Goal: Task Accomplishment & Management: Manage account settings

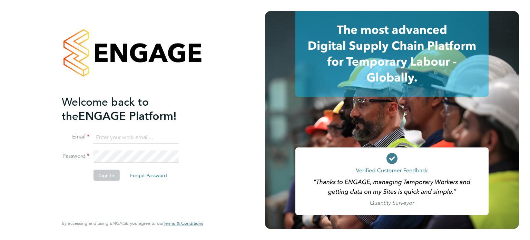
type input "labourdeskmslv@randstadcpe.com"
click at [106, 178] on button "Sign In" at bounding box center [107, 175] width 26 height 11
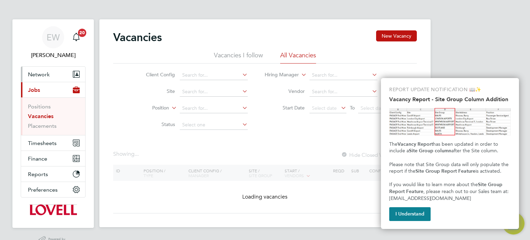
click at [31, 70] on button "Network" at bounding box center [53, 74] width 64 height 15
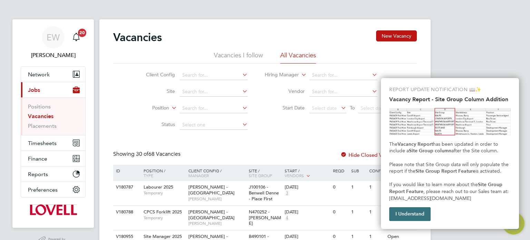
click at [398, 214] on button "I Understand" at bounding box center [409, 214] width 41 height 14
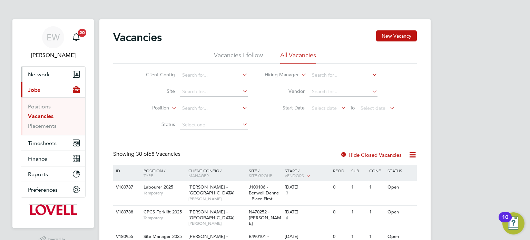
click at [41, 67] on button "Network" at bounding box center [53, 74] width 64 height 15
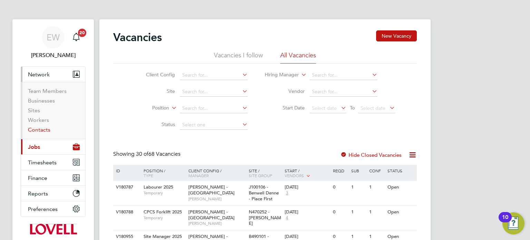
click at [46, 132] on link "Contacts" at bounding box center [39, 129] width 22 height 7
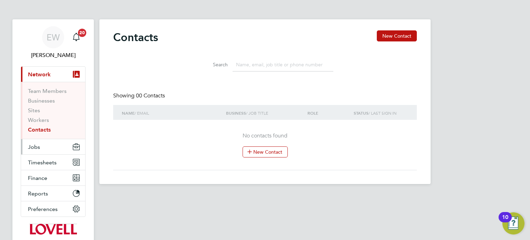
click at [41, 150] on button "Jobs" at bounding box center [53, 146] width 64 height 15
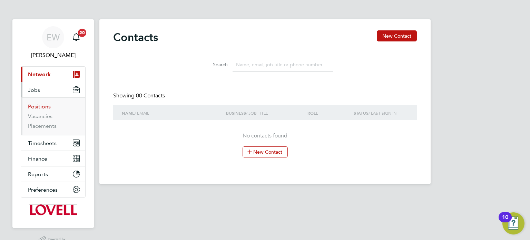
click at [39, 106] on link "Positions" at bounding box center [39, 106] width 23 height 7
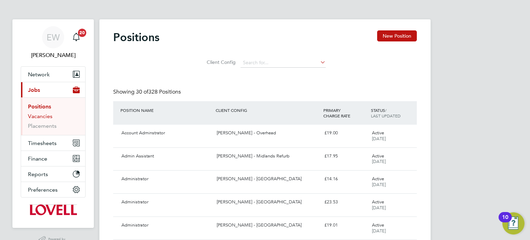
click at [45, 116] on link "Vacancies" at bounding box center [40, 116] width 25 height 7
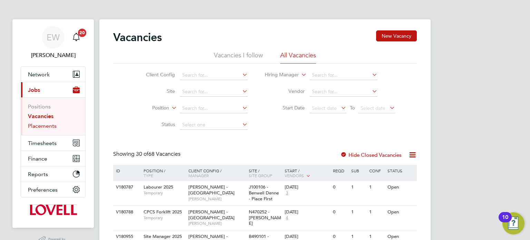
click at [45, 128] on link "Placements" at bounding box center [42, 126] width 29 height 7
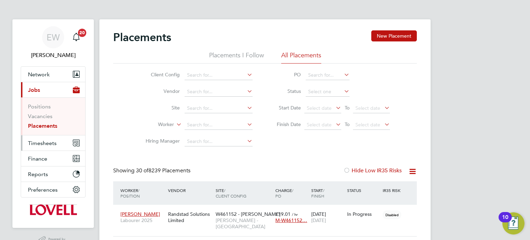
click at [41, 146] on button "Timesheets" at bounding box center [53, 142] width 64 height 15
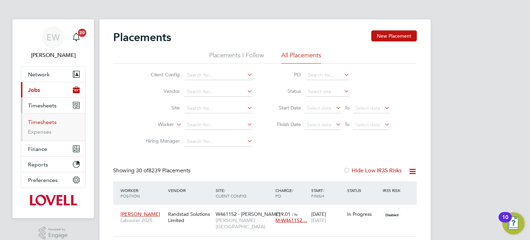
click at [48, 122] on link "Timesheets" at bounding box center [42, 122] width 29 height 7
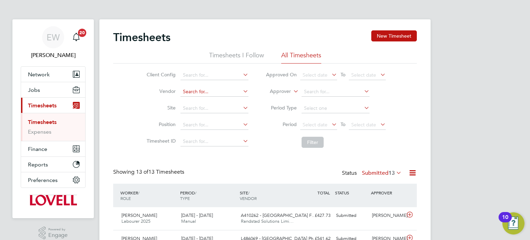
click at [221, 91] on input at bounding box center [215, 92] width 68 height 10
click at [225, 104] on li "Rand stad Solutions Limited" at bounding box center [214, 100] width 68 height 9
type input "Randstad Solutions Limited"
click at [322, 127] on span "Select date" at bounding box center [318, 124] width 37 height 9
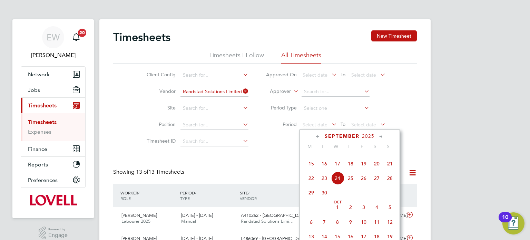
click at [374, 156] on span "13" at bounding box center [376, 149] width 13 height 13
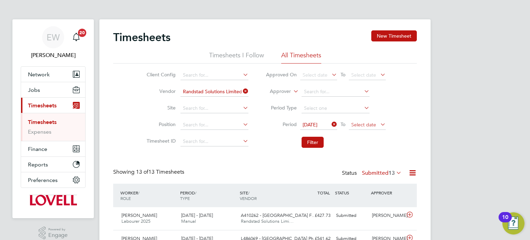
click at [363, 127] on span "Select date" at bounding box center [367, 124] width 37 height 9
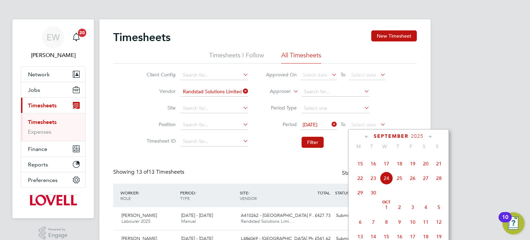
click at [415, 170] on span "19" at bounding box center [412, 163] width 13 height 13
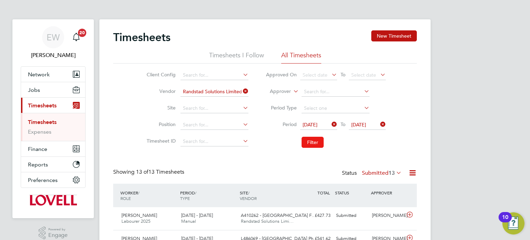
click at [315, 142] on button "Filter" at bounding box center [313, 142] width 22 height 11
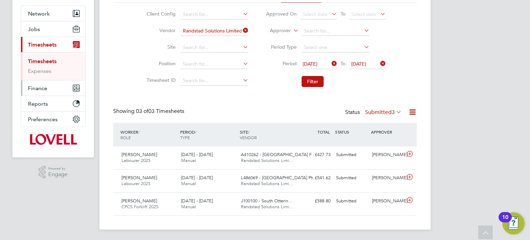
click at [54, 87] on button "Finance" at bounding box center [53, 87] width 64 height 15
click at [39, 87] on span "Finance" at bounding box center [37, 88] width 19 height 7
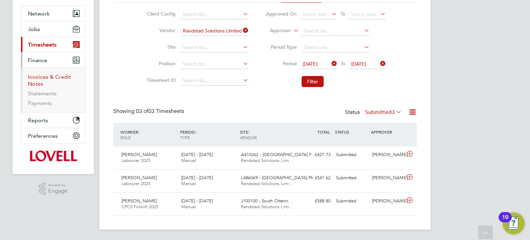
click at [42, 78] on link "Invoices & Credit Notes" at bounding box center [49, 80] width 43 height 13
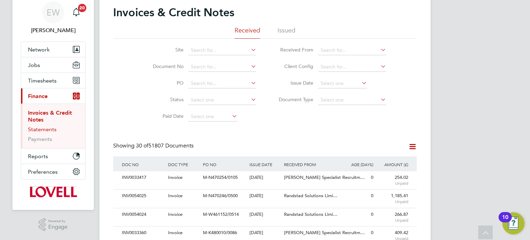
click at [39, 127] on link "Statements" at bounding box center [42, 129] width 29 height 7
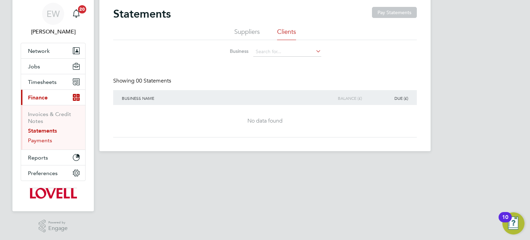
click at [50, 137] on link "Payments" at bounding box center [40, 140] width 24 height 7
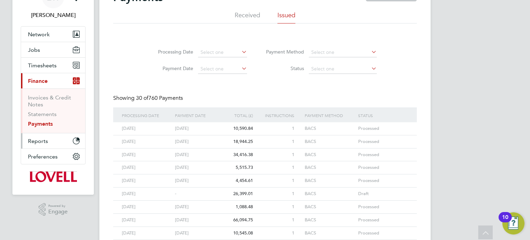
click at [40, 139] on span "Reports" at bounding box center [38, 141] width 20 height 7
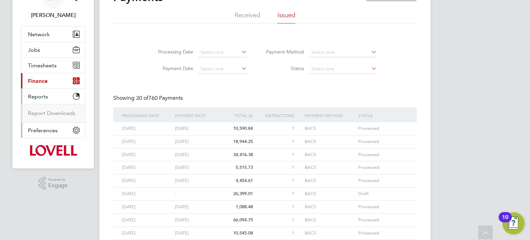
click at [51, 133] on button "Preferences" at bounding box center [53, 130] width 64 height 15
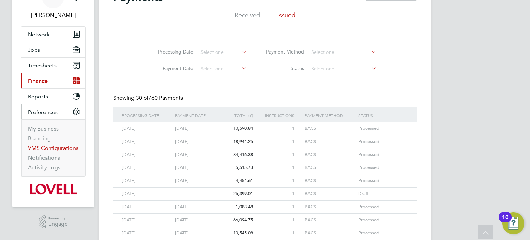
click at [49, 145] on link "VMS Configurations" at bounding box center [53, 148] width 50 height 7
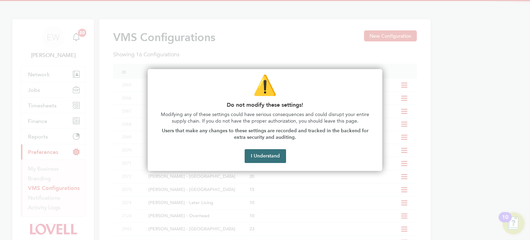
click at [263, 155] on button "I Understand" at bounding box center [265, 156] width 41 height 14
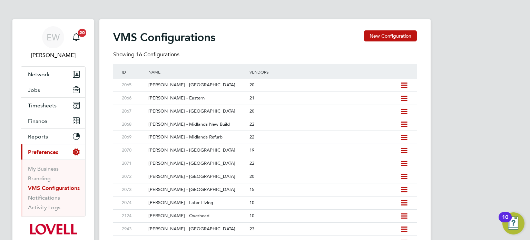
click at [49, 153] on span "Preferences" at bounding box center [43, 152] width 30 height 7
click at [43, 111] on button "Timesheets" at bounding box center [53, 105] width 64 height 15
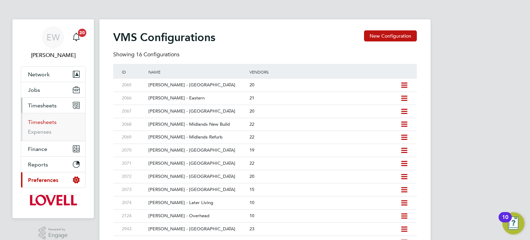
click at [46, 121] on link "Timesheets" at bounding box center [42, 122] width 29 height 7
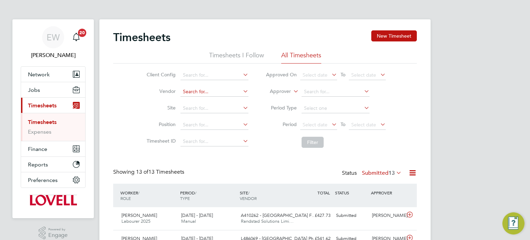
click at [211, 93] on input at bounding box center [215, 92] width 68 height 10
click at [222, 99] on li "Rand stad Solutions Limited" at bounding box center [214, 100] width 68 height 9
type input "Randstad Solutions Limited"
click at [314, 127] on span "Select date" at bounding box center [315, 125] width 25 height 6
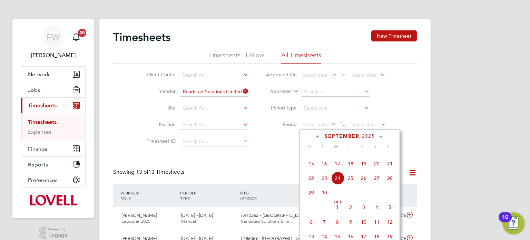
click at [375, 156] on span "13" at bounding box center [376, 149] width 13 height 13
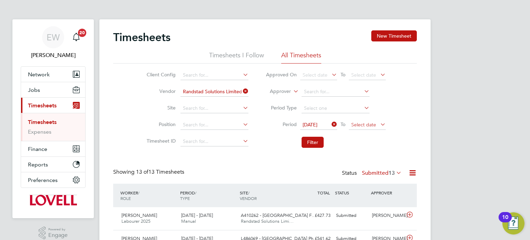
click at [371, 122] on span "Select date" at bounding box center [363, 125] width 25 height 6
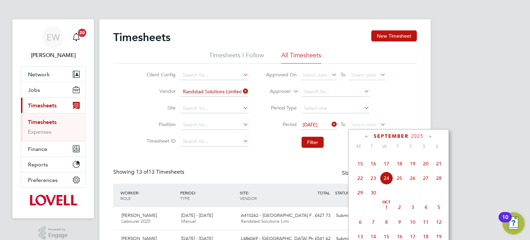
click at [411, 170] on span "19" at bounding box center [412, 163] width 13 height 13
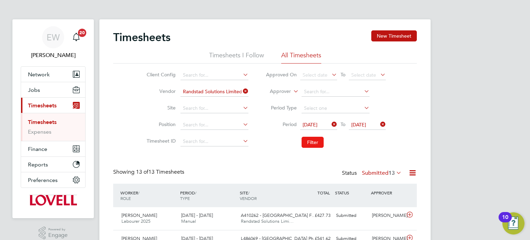
click at [313, 143] on button "Filter" at bounding box center [313, 142] width 22 height 11
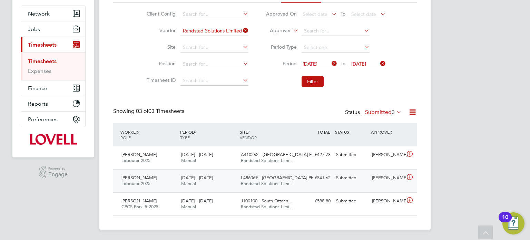
click at [387, 181] on div "Dan Bodman" at bounding box center [387, 177] width 36 height 11
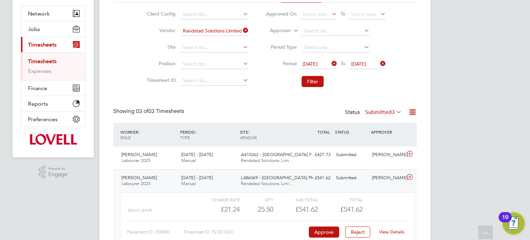
click at [391, 172] on div "Dan Bodman" at bounding box center [387, 177] width 36 height 11
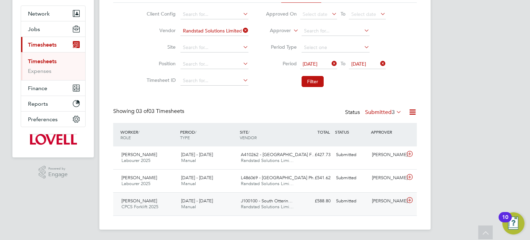
click at [391, 205] on div "Darren Glennie" at bounding box center [387, 200] width 36 height 11
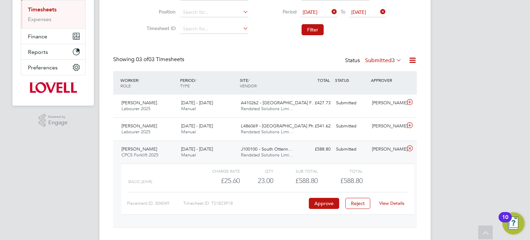
click at [394, 149] on div "Darren Glennie" at bounding box center [387, 149] width 36 height 11
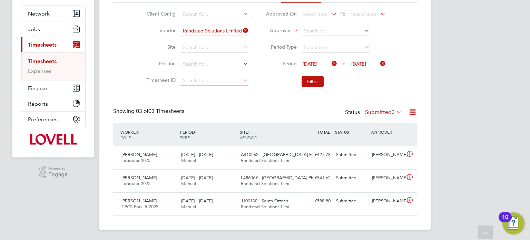
click at [380, 110] on label "Submitted 3" at bounding box center [383, 112] width 37 height 7
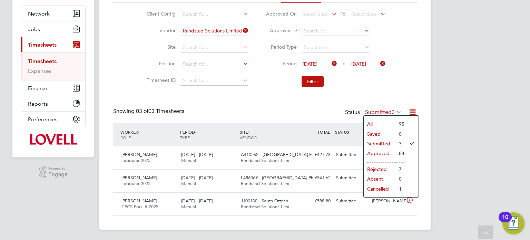
click at [443, 109] on div "EW Emma Wells Notifications 20 Applications: Network Team Members Businesses Si…" at bounding box center [265, 89] width 530 height 301
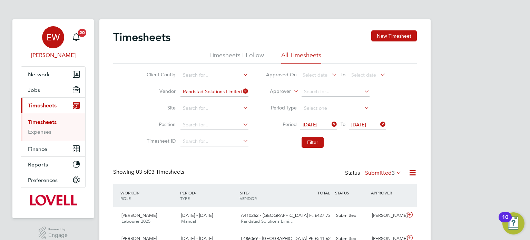
click at [61, 30] on div "EW" at bounding box center [53, 37] width 22 height 22
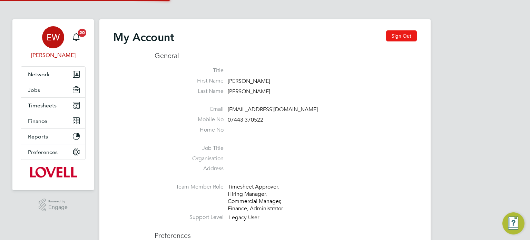
type input "labourdeskmslv@randstadcpe.com"
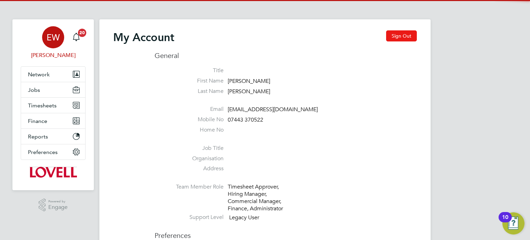
click at [399, 38] on button "Sign Out" at bounding box center [401, 35] width 31 height 11
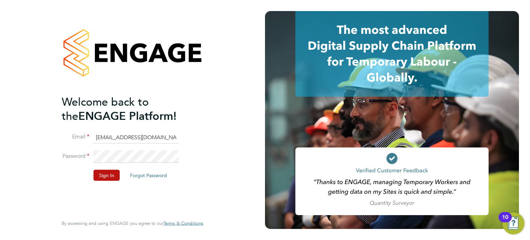
click at [127, 129] on ng-template "Welcome back to the ENGAGE Platform! Email labourdeskmslv@randstadcpe.com Passw…" at bounding box center [129, 141] width 135 height 93
click at [136, 139] on input "labourdeskmslv@randstadcpe.com" at bounding box center [136, 137] width 85 height 12
type input "emma.wells@randstad.co.uk"
click at [106, 176] on button "Sign In" at bounding box center [107, 175] width 26 height 11
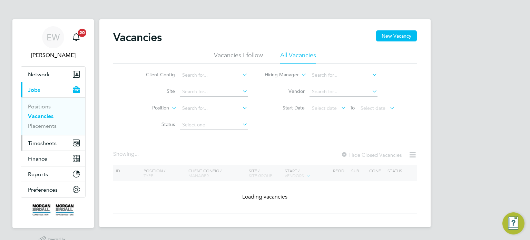
click at [36, 138] on button "Timesheets" at bounding box center [53, 142] width 64 height 15
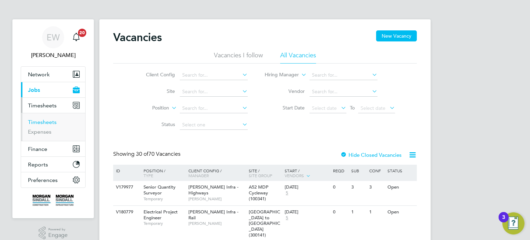
click at [45, 123] on link "Timesheets" at bounding box center [42, 122] width 29 height 7
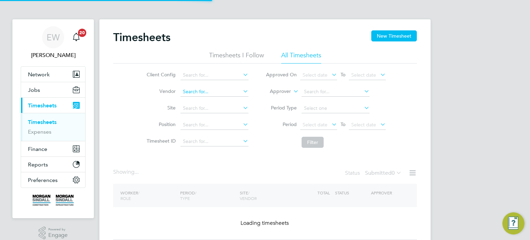
click at [214, 93] on input at bounding box center [215, 92] width 68 height 10
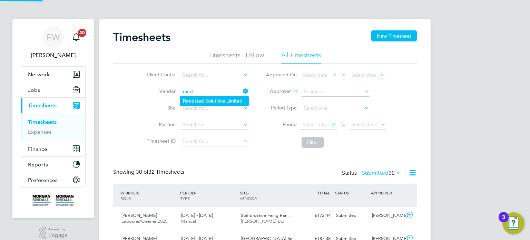
click at [220, 98] on li "Rand stad Solutions Limited" at bounding box center [214, 100] width 68 height 9
type input "Randstad Solutions Limited"
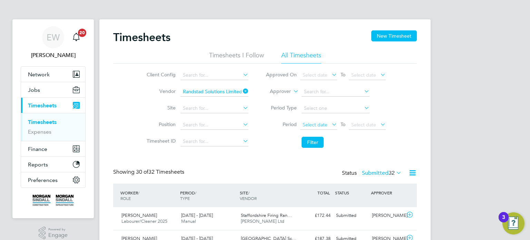
click at [318, 125] on span "Select date" at bounding box center [315, 125] width 25 height 6
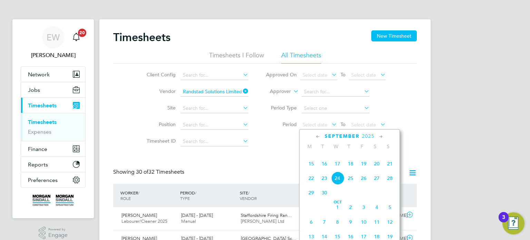
click at [378, 156] on span "13" at bounding box center [376, 149] width 13 height 13
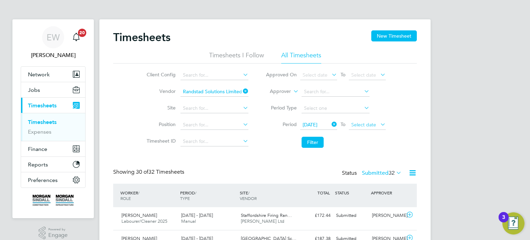
click at [374, 126] on span "Select date" at bounding box center [363, 125] width 25 height 6
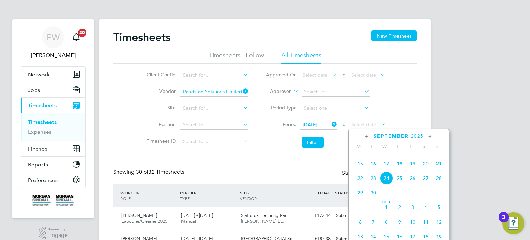
click at [416, 170] on span "19" at bounding box center [412, 163] width 13 height 13
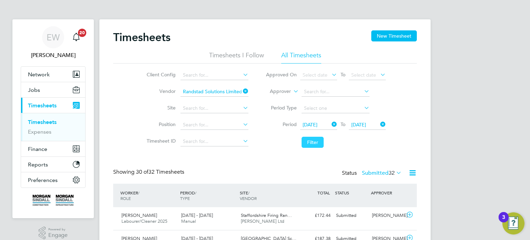
click at [319, 144] on button "Filter" at bounding box center [313, 142] width 22 height 11
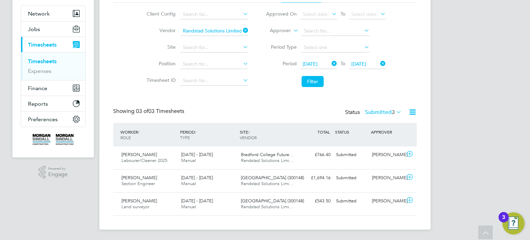
click at [385, 111] on label "Submitted 3" at bounding box center [383, 112] width 37 height 7
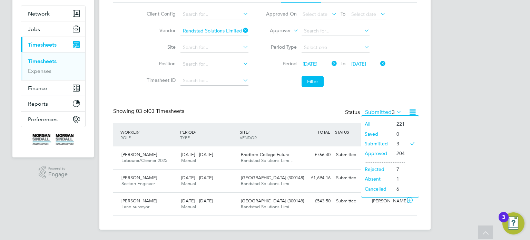
click at [387, 100] on div "Timesheets New Timesheet Timesheets I Follow All Timesheets Client Config Vendo…" at bounding box center [265, 93] width 304 height 246
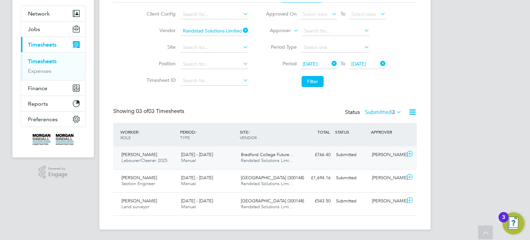
click at [376, 156] on div "Dan Marsh" at bounding box center [387, 154] width 36 height 11
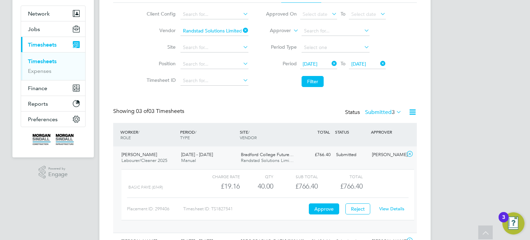
click at [397, 211] on div "View Details" at bounding box center [392, 208] width 34 height 11
click at [395, 208] on link "View Details" at bounding box center [391, 209] width 25 height 6
click at [313, 80] on button "Filter" at bounding box center [313, 81] width 22 height 11
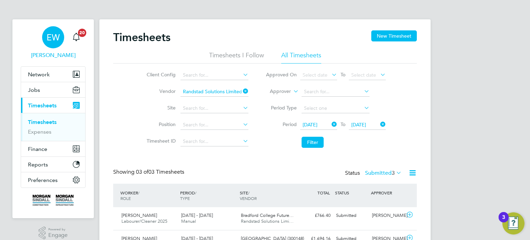
click at [57, 33] on span "EW" at bounding box center [53, 37] width 13 height 9
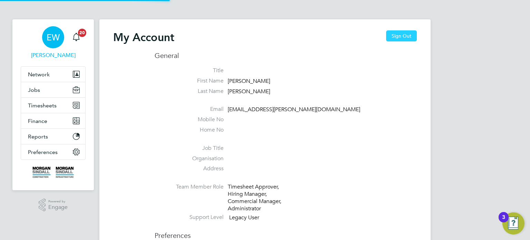
type input "labourdeskmslv@randstadcpe.com"
click at [413, 35] on button "Sign Out" at bounding box center [401, 35] width 31 height 11
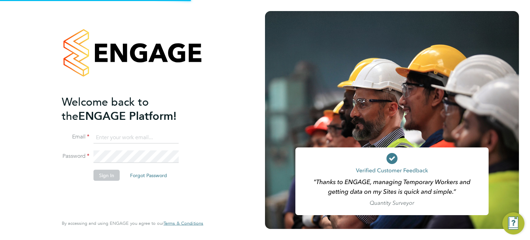
type input "labourdeskmslv@randstadcpe.com"
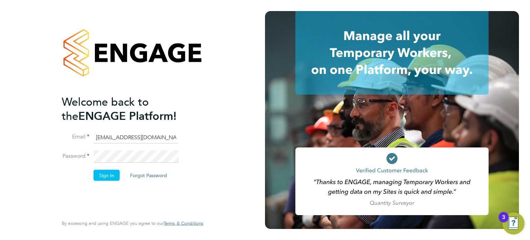
click at [155, 133] on input "labourdeskmslv@randstadcpe.com" at bounding box center [136, 137] width 85 height 12
click at [108, 181] on li "Sign In Forgot Password" at bounding box center [129, 179] width 135 height 18
click at [108, 175] on button "Sign In" at bounding box center [107, 175] width 26 height 11
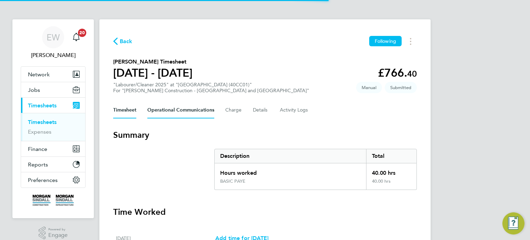
click at [194, 116] on Communications-tab "Operational Communications" at bounding box center [180, 110] width 67 height 17
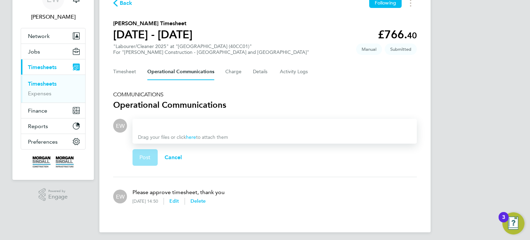
scroll to position [38, 0]
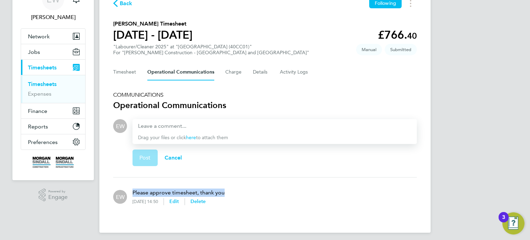
drag, startPoint x: 231, startPoint y: 192, endPoint x: 132, endPoint y: 188, distance: 98.8
click at [132, 188] on div "EW Please approve timesheet, thank you [DATE] 14:50 Edit Delete" at bounding box center [265, 197] width 304 height 28
copy p "Please approve timesheet, thank you"
click at [175, 127] on div at bounding box center [274, 126] width 273 height 8
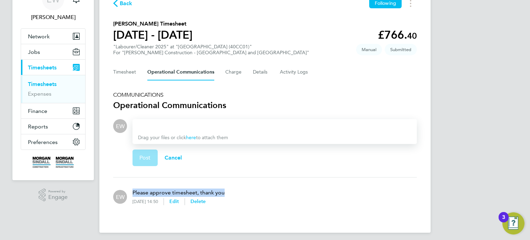
click at [175, 127] on div at bounding box center [274, 126] width 273 height 8
paste div
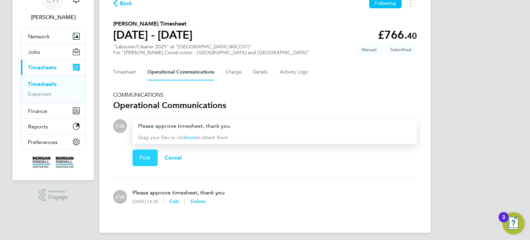
click at [140, 156] on span "Post" at bounding box center [144, 157] width 11 height 7
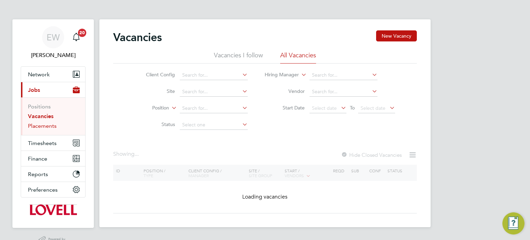
click at [47, 126] on link "Placements" at bounding box center [42, 126] width 29 height 7
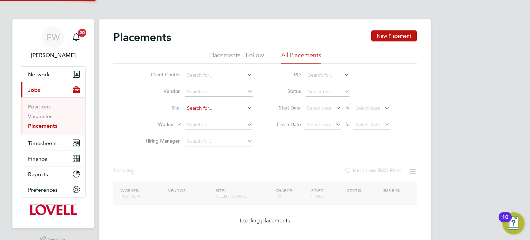
click at [199, 109] on input at bounding box center [219, 109] width 68 height 10
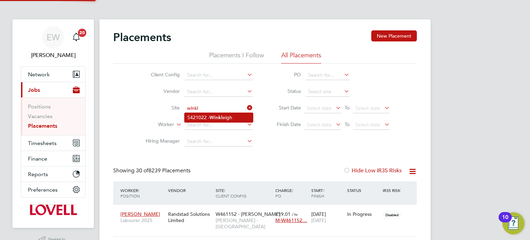
click at [203, 113] on li "S421022 - Winkl eigh" at bounding box center [219, 117] width 68 height 9
type input "S421022 - Winkleigh"
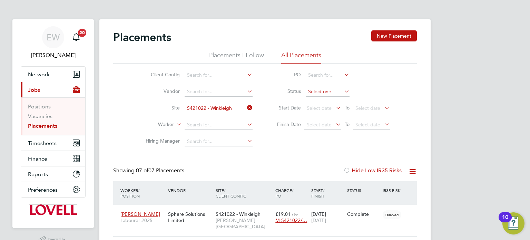
click at [321, 91] on input at bounding box center [328, 92] width 44 height 10
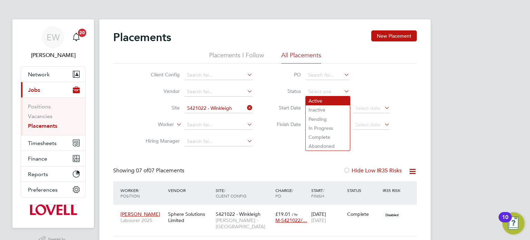
click at [315, 99] on li "Active" at bounding box center [328, 100] width 44 height 9
type input "Active"
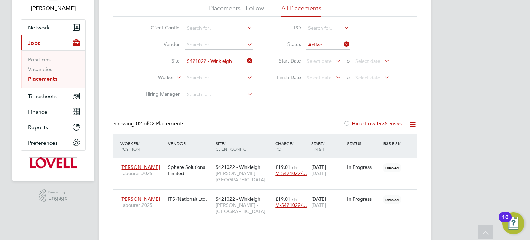
click at [343, 42] on icon at bounding box center [343, 44] width 0 height 10
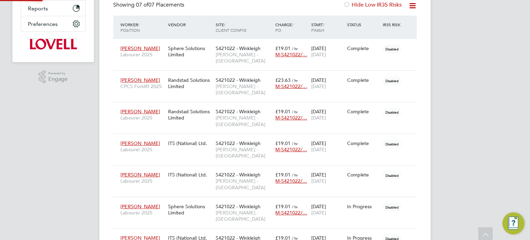
scroll to position [3, 3]
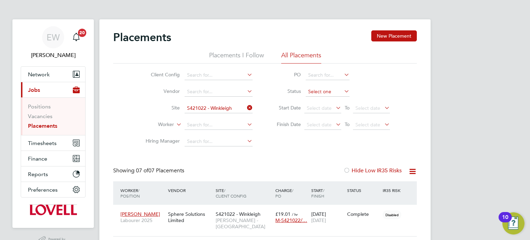
click at [319, 88] on input at bounding box center [328, 92] width 44 height 10
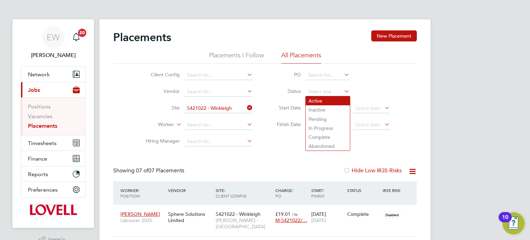
click at [314, 100] on li "Active" at bounding box center [328, 100] width 44 height 9
type input "Active"
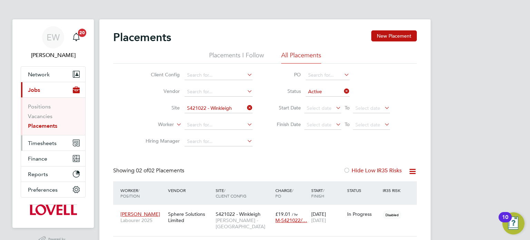
click at [39, 142] on span "Timesheets" at bounding box center [42, 143] width 29 height 7
click at [40, 140] on span "Timesheets" at bounding box center [42, 143] width 29 height 7
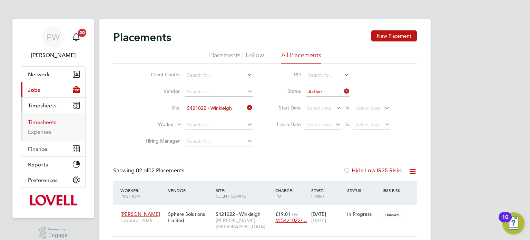
click at [46, 120] on link "Timesheets" at bounding box center [42, 122] width 29 height 7
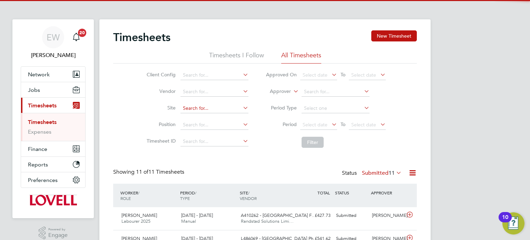
click at [192, 107] on input at bounding box center [215, 109] width 68 height 10
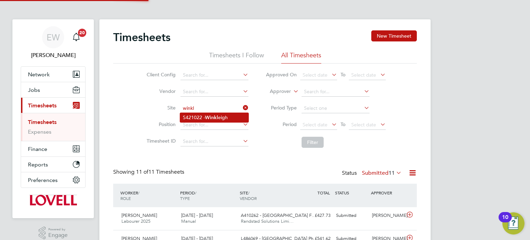
click at [199, 115] on li "S421022 - Winkl eigh" at bounding box center [214, 117] width 68 height 9
type input "S421022 - Winkleigh"
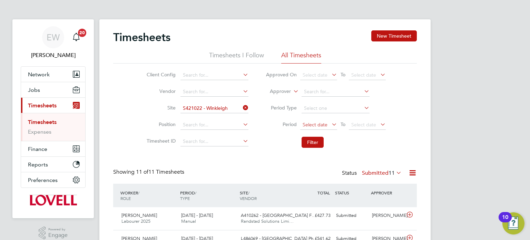
click at [317, 126] on span "Select date" at bounding box center [315, 125] width 25 height 6
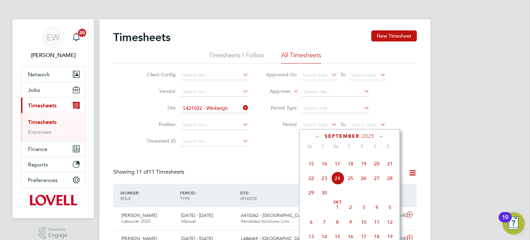
click at [261, 151] on li "Filter" at bounding box center [325, 142] width 137 height 18
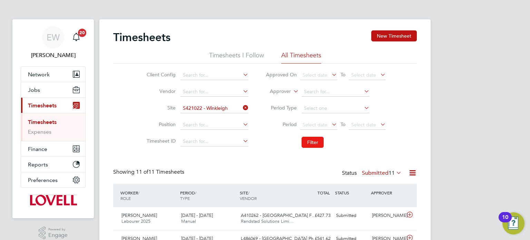
click at [315, 143] on button "Filter" at bounding box center [313, 142] width 22 height 11
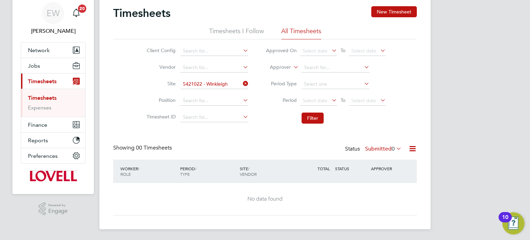
click at [380, 150] on label "Submitted 0" at bounding box center [383, 148] width 37 height 7
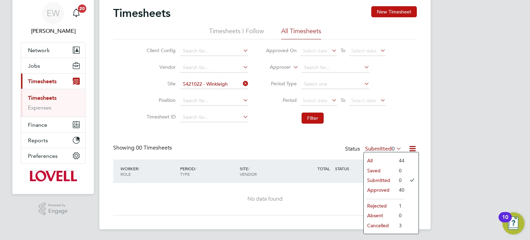
click at [376, 189] on li "Approved" at bounding box center [380, 190] width 32 height 10
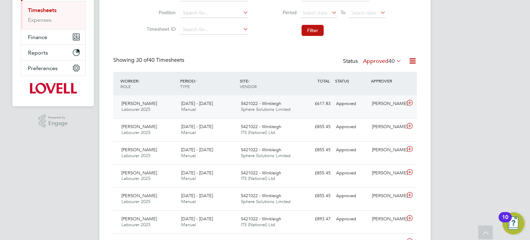
click at [364, 114] on div "Daniel Leworthy Labourer 2025 13 - 19 Sep 2025 13 - 19 Sep 2025 Manual S421022 …" at bounding box center [265, 106] width 304 height 23
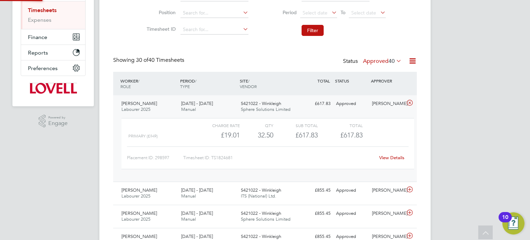
click at [370, 114] on div "Daniel Leworthy Labourer 2025 13 - 19 Sep 2025 13 - 19 Sep 2025 Manual S421022 …" at bounding box center [265, 138] width 304 height 86
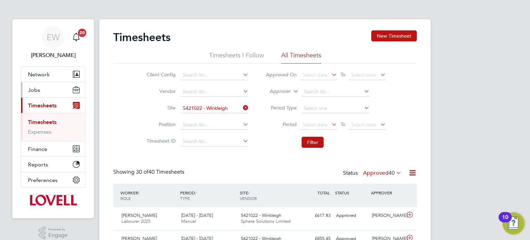
click at [38, 90] on span "Jobs" at bounding box center [34, 90] width 12 height 7
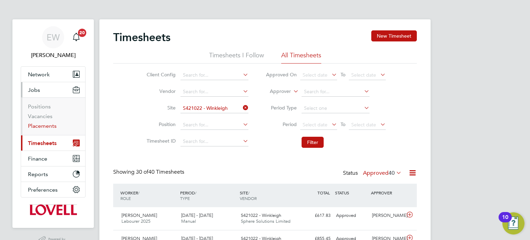
click at [48, 127] on link "Placements" at bounding box center [42, 126] width 29 height 7
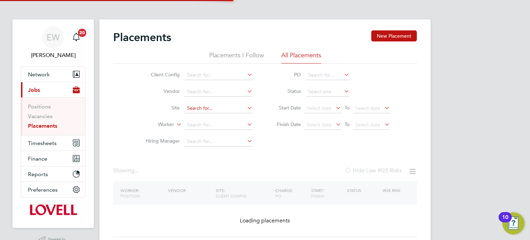
click at [202, 110] on input at bounding box center [219, 109] width 68 height 10
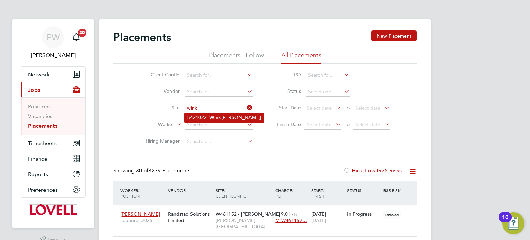
click at [209, 119] on li "S421022 - Wink leigh" at bounding box center [224, 117] width 79 height 9
type input "S421022 - Winkleigh"
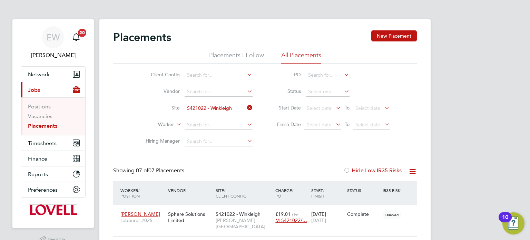
click at [255, 107] on li "Site S421022 - Winkleigh" at bounding box center [197, 108] width 130 height 17
click at [44, 120] on li "Vacancies" at bounding box center [54, 118] width 52 height 10
click at [42, 118] on link "Vacancies" at bounding box center [40, 116] width 25 height 7
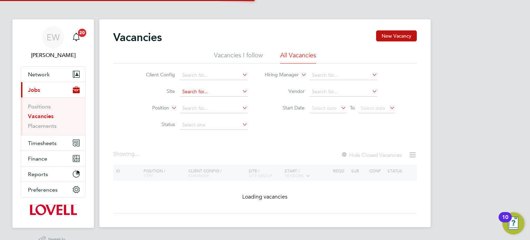
click at [211, 92] on input at bounding box center [214, 92] width 68 height 10
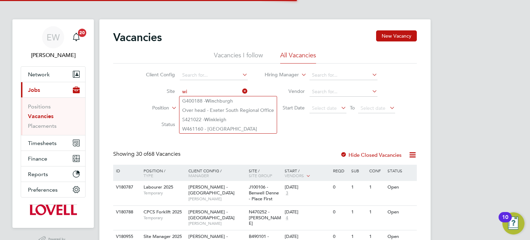
type input "w"
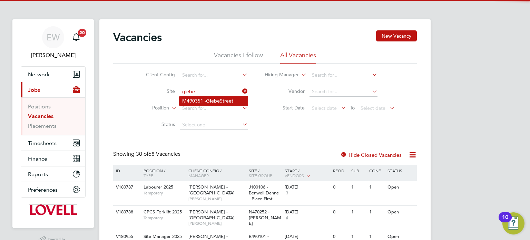
click at [212, 99] on b "Glebe" at bounding box center [213, 101] width 14 height 6
type input "M490351 - Glebe Street"
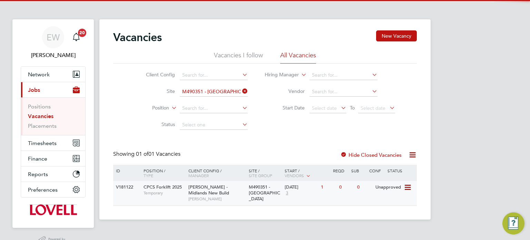
click at [229, 189] on span "Lovell - Midlands New Build" at bounding box center [209, 190] width 41 height 12
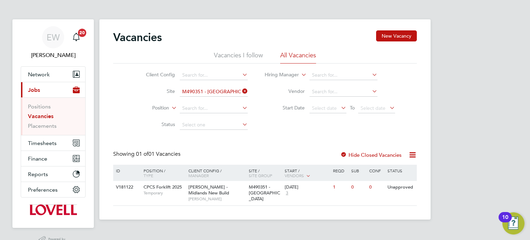
click at [42, 116] on link "Vacancies" at bounding box center [41, 116] width 26 height 7
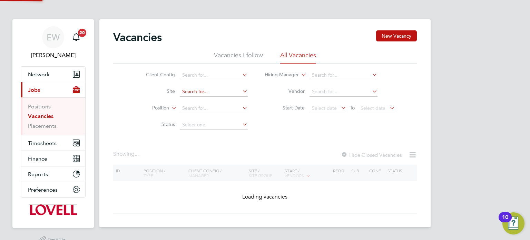
click at [196, 90] on input at bounding box center [214, 92] width 68 height 10
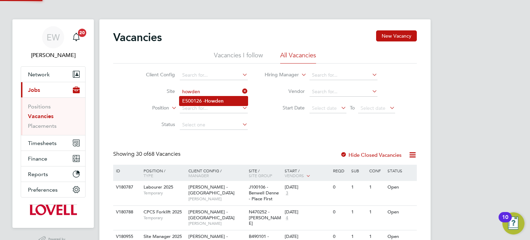
click at [202, 102] on li "E500126 - Howden" at bounding box center [214, 100] width 68 height 9
type input "E500126 - Howden"
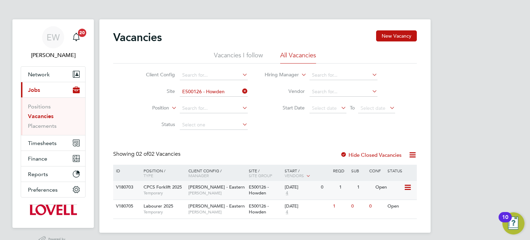
click at [233, 192] on span "[PERSON_NAME]" at bounding box center [217, 193] width 57 height 6
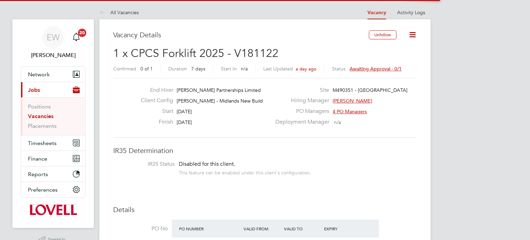
click at [386, 67] on span "Awaiting approval - 0/1" at bounding box center [376, 69] width 52 height 6
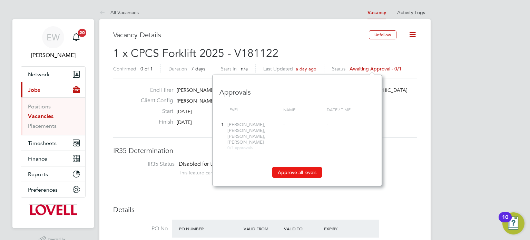
click at [297, 167] on button "Approve all levels" at bounding box center [297, 172] width 50 height 11
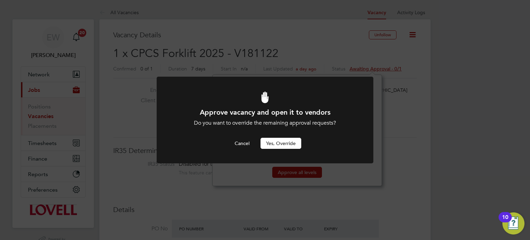
click at [286, 143] on button "Yes, Override" at bounding box center [281, 143] width 41 height 11
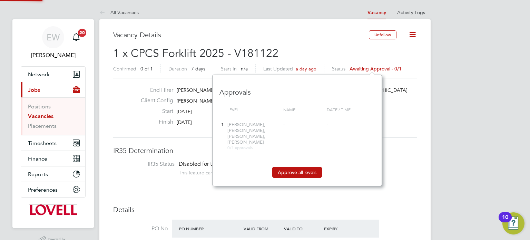
click at [396, 125] on div "Deployment Manager n/a" at bounding box center [345, 123] width 148 height 11
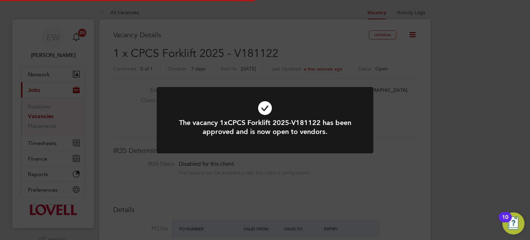
scroll to position [20, 48]
click at [396, 125] on div "The vacancy 1xCPCS Forklift 2025-V181122 has been approved and is now open to v…" at bounding box center [265, 120] width 530 height 240
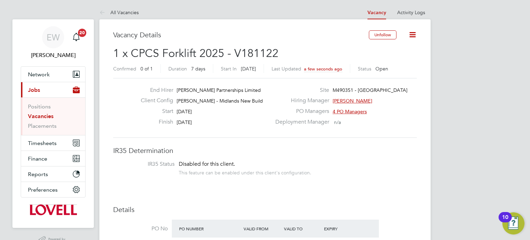
click at [32, 117] on link "Vacancies" at bounding box center [41, 116] width 26 height 7
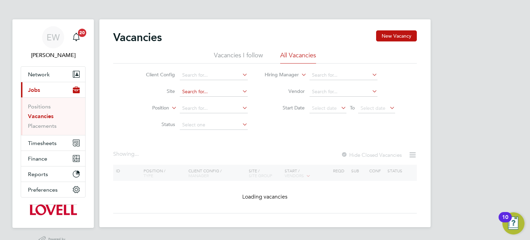
click at [211, 91] on input at bounding box center [214, 92] width 68 height 10
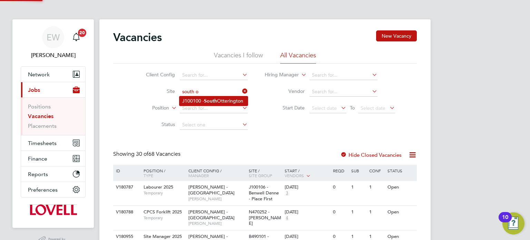
click at [217, 102] on b "S o uth" at bounding box center [210, 101] width 13 height 6
type input "J100100 - South Otterington"
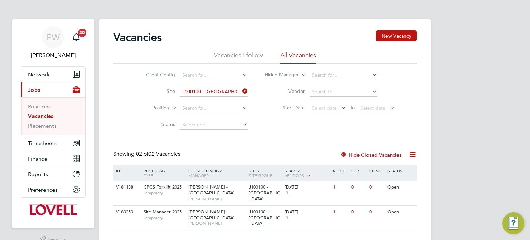
scroll to position [17, 0]
